Goal: Check status

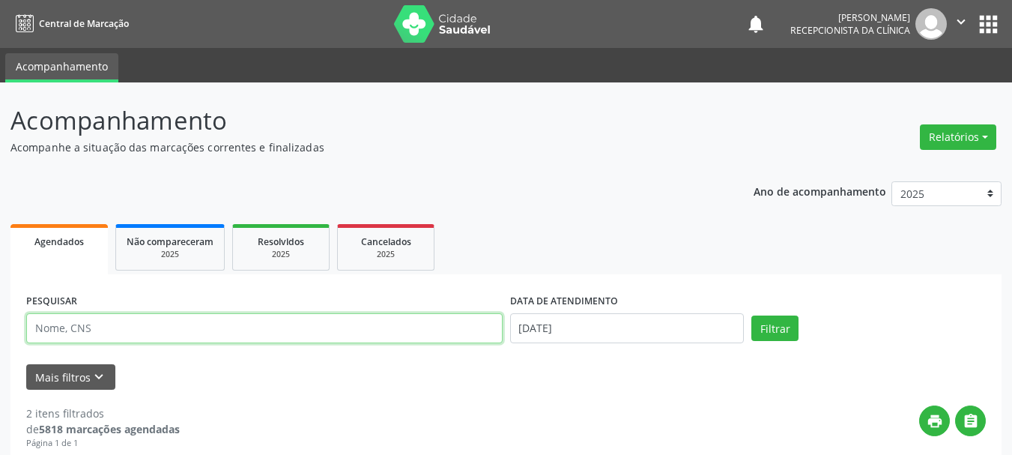
click at [83, 331] on input "text" at bounding box center [264, 328] width 477 height 30
type input "JOKE"
click at [752, 316] on button "Filtrar" at bounding box center [775, 328] width 47 height 25
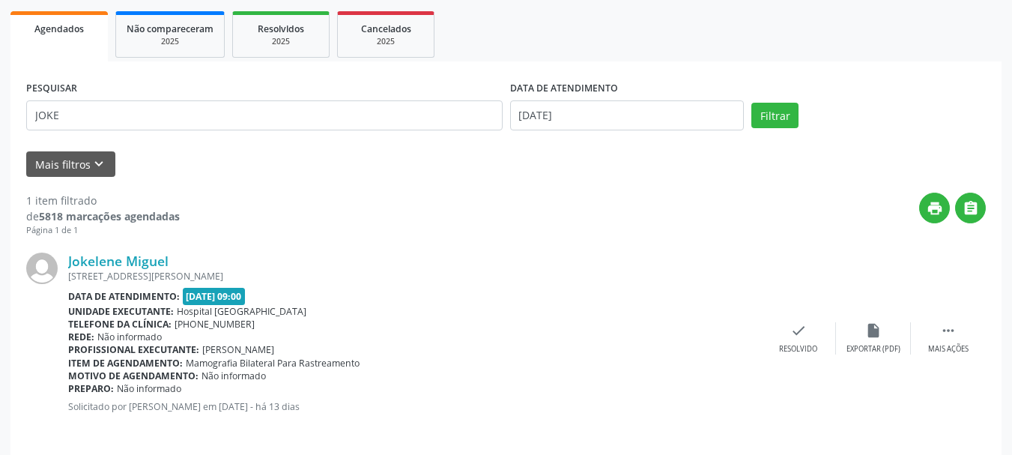
scroll to position [223, 0]
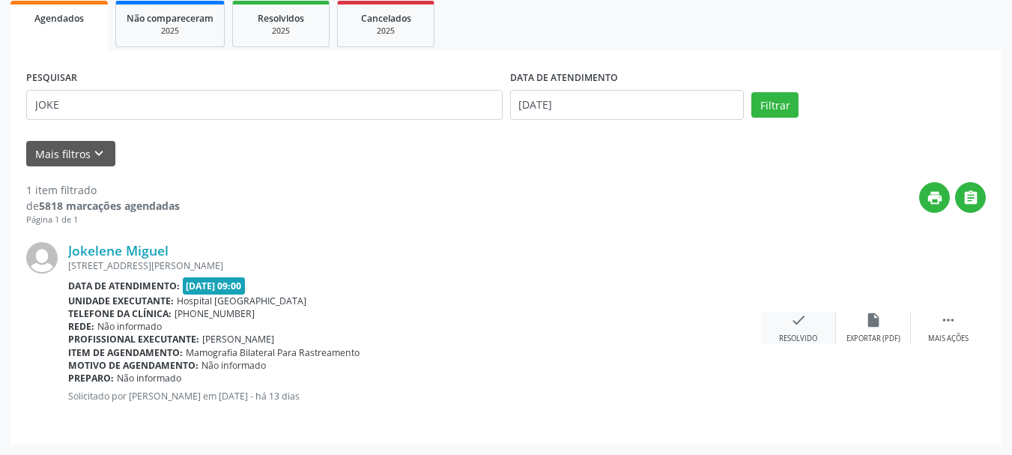
click at [782, 331] on div "check Resolvido" at bounding box center [798, 328] width 75 height 32
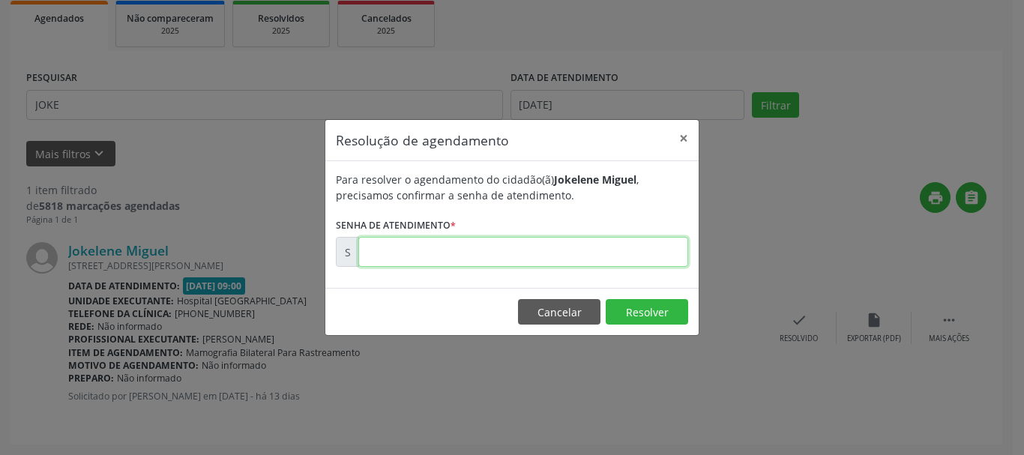
drag, startPoint x: 530, startPoint y: 247, endPoint x: 480, endPoint y: 218, distance: 58.1
click at [530, 247] on input "text" at bounding box center [523, 252] width 330 height 30
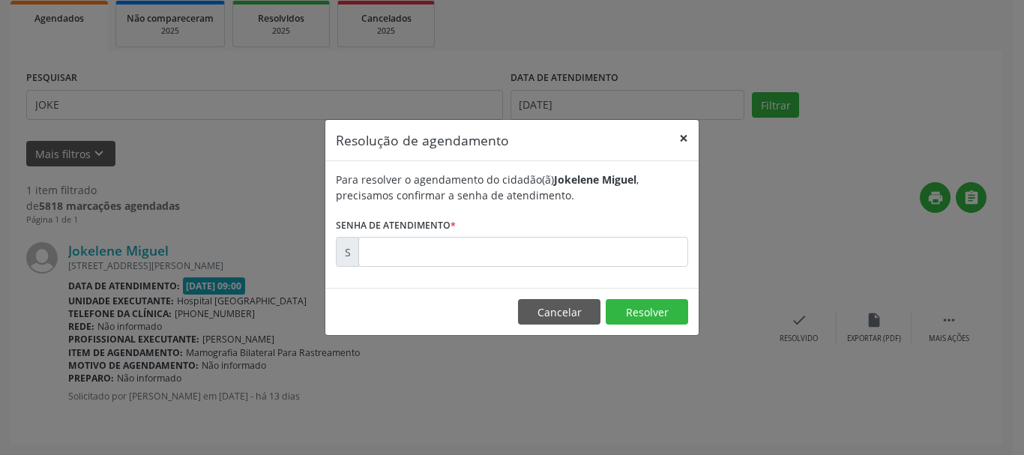
click at [682, 135] on button "×" at bounding box center [684, 138] width 30 height 37
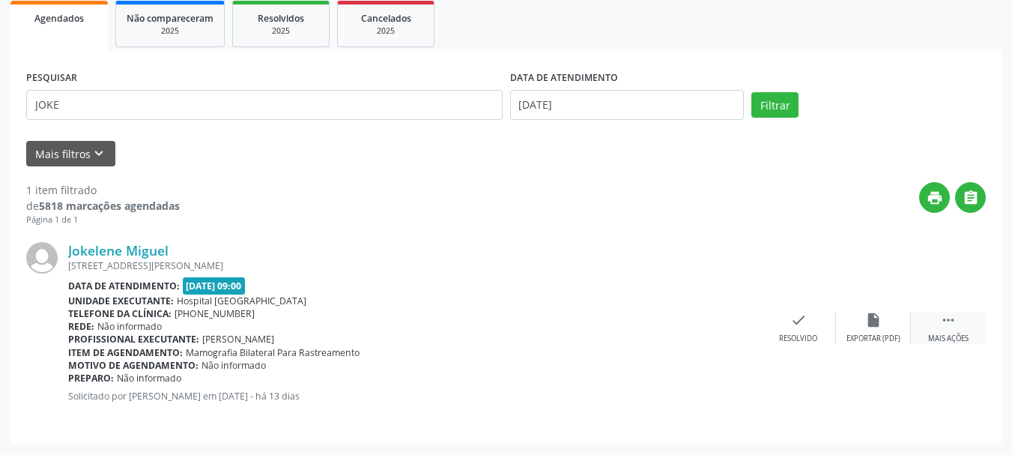
drag, startPoint x: 957, startPoint y: 321, endPoint x: 915, endPoint y: 320, distance: 42.0
click at [956, 321] on div " Mais ações" at bounding box center [948, 328] width 75 height 32
click at [724, 329] on div "print Imprimir" at bounding box center [723, 328] width 75 height 32
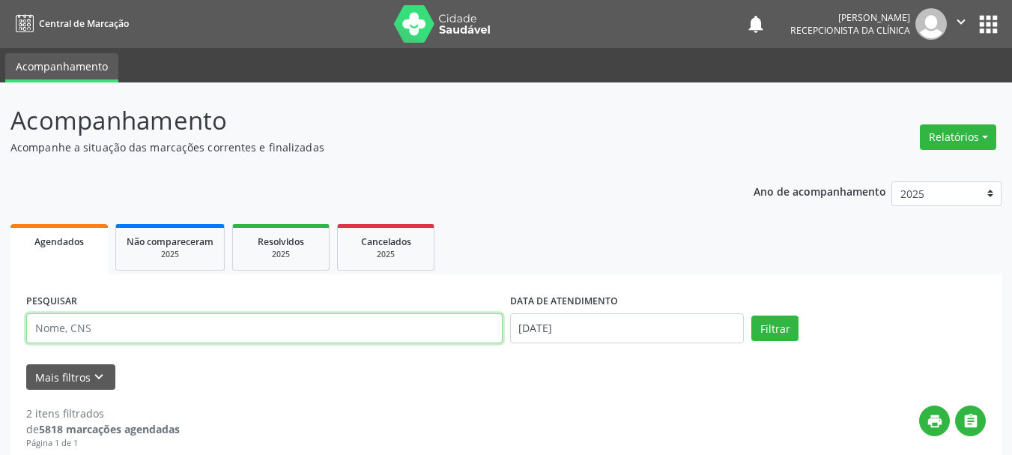
click at [102, 326] on input "text" at bounding box center [264, 328] width 477 height 30
click at [100, 336] on input "text" at bounding box center [264, 328] width 477 height 30
type input "JOK"
click at [752, 316] on button "Filtrar" at bounding box center [775, 328] width 47 height 25
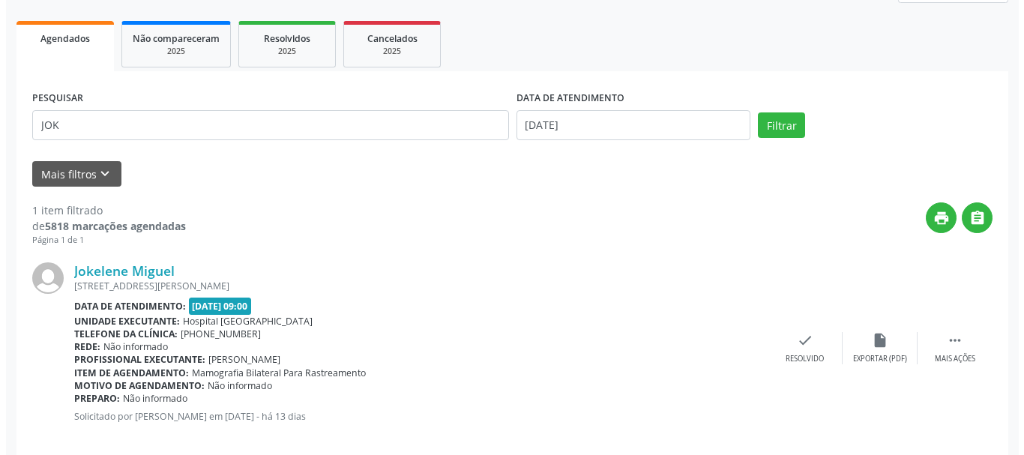
scroll to position [223, 0]
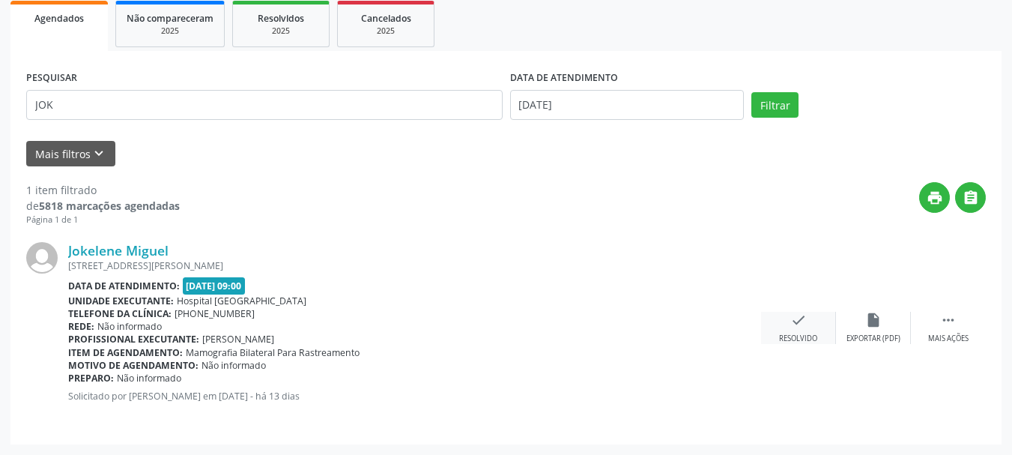
click at [804, 335] on div "Resolvido" at bounding box center [798, 339] width 38 height 10
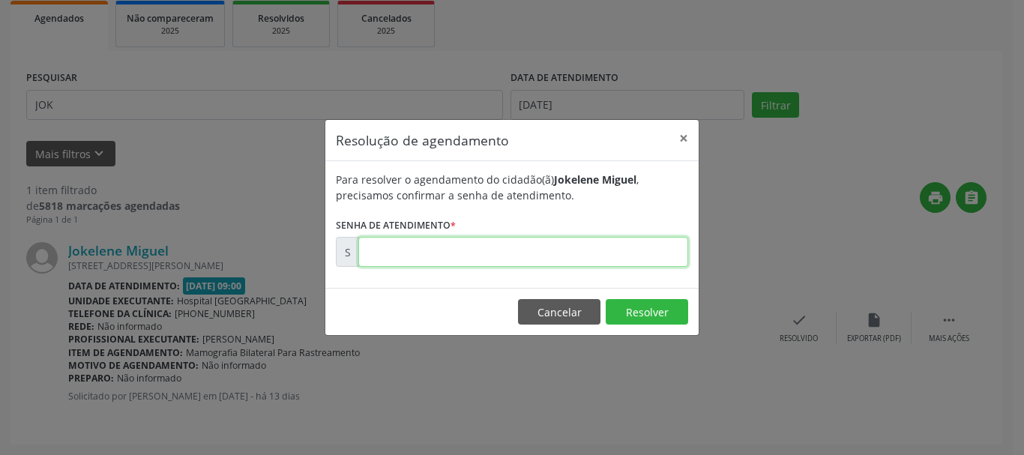
drag, startPoint x: 668, startPoint y: 260, endPoint x: 658, endPoint y: 262, distance: 10.0
click at [664, 260] on input "text" at bounding box center [523, 252] width 330 height 30
type input "00168360"
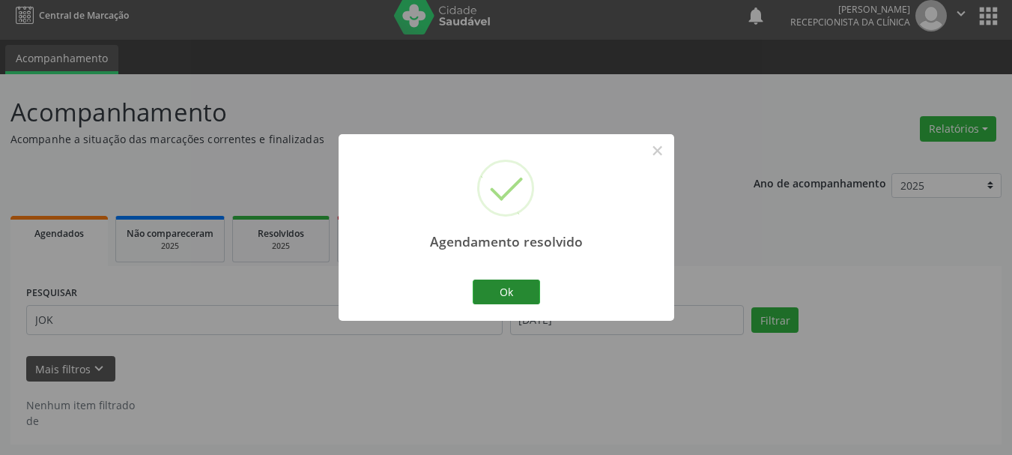
scroll to position [8, 0]
click at [535, 292] on button "Ok" at bounding box center [506, 292] width 67 height 25
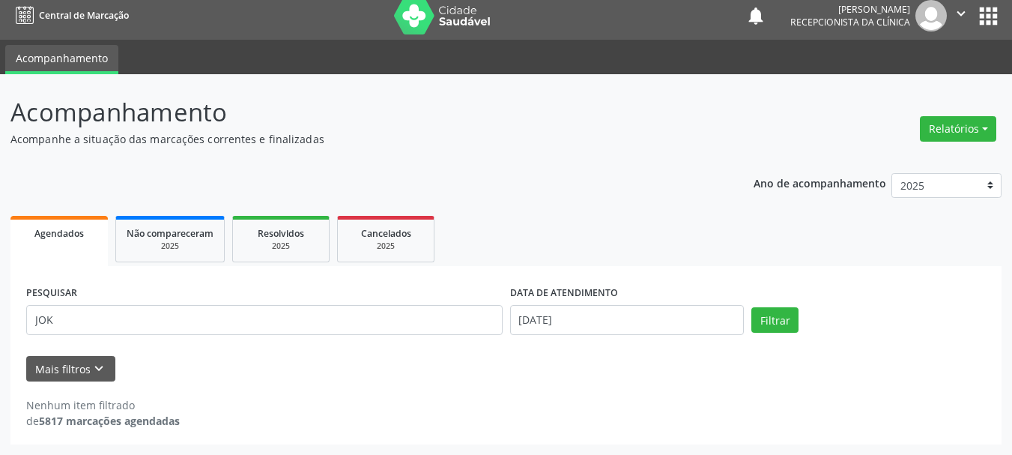
click at [336, 437] on div "PESQUISAR JOK DATA DE ATENDIMENTO [DATE] Filtrar UNIDADE DE REFERÊNCIA Selecion…" at bounding box center [506, 355] width 992 height 178
